Goal: Navigation & Orientation: Find specific page/section

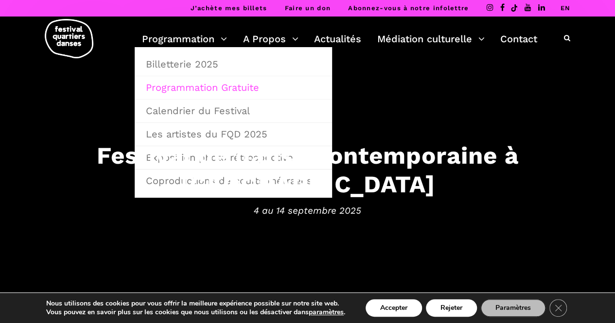
click at [184, 91] on link "Programmation Gratuite" at bounding box center [233, 87] width 187 height 22
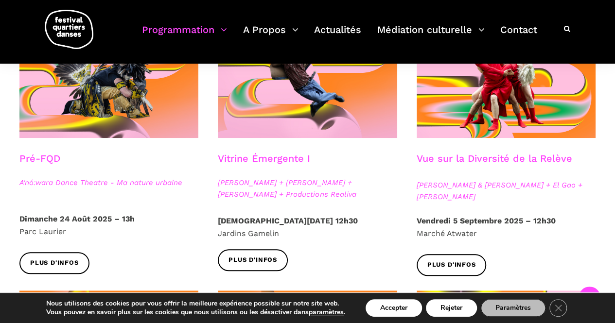
scroll to position [527, 0]
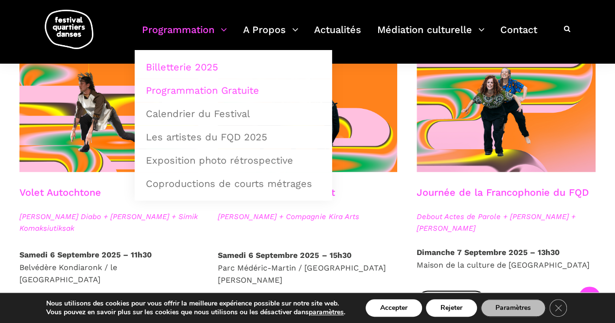
click at [172, 64] on link "Billetterie 2025" at bounding box center [233, 67] width 187 height 22
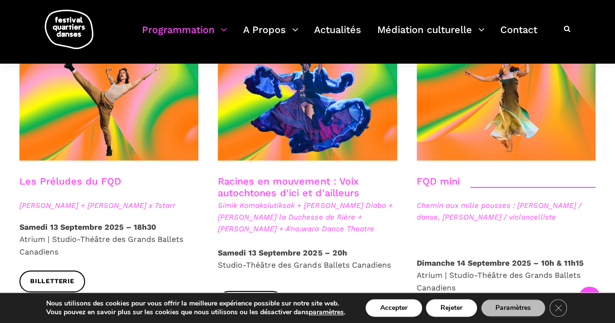
scroll to position [1131, 0]
